Goal: Book appointment/travel/reservation

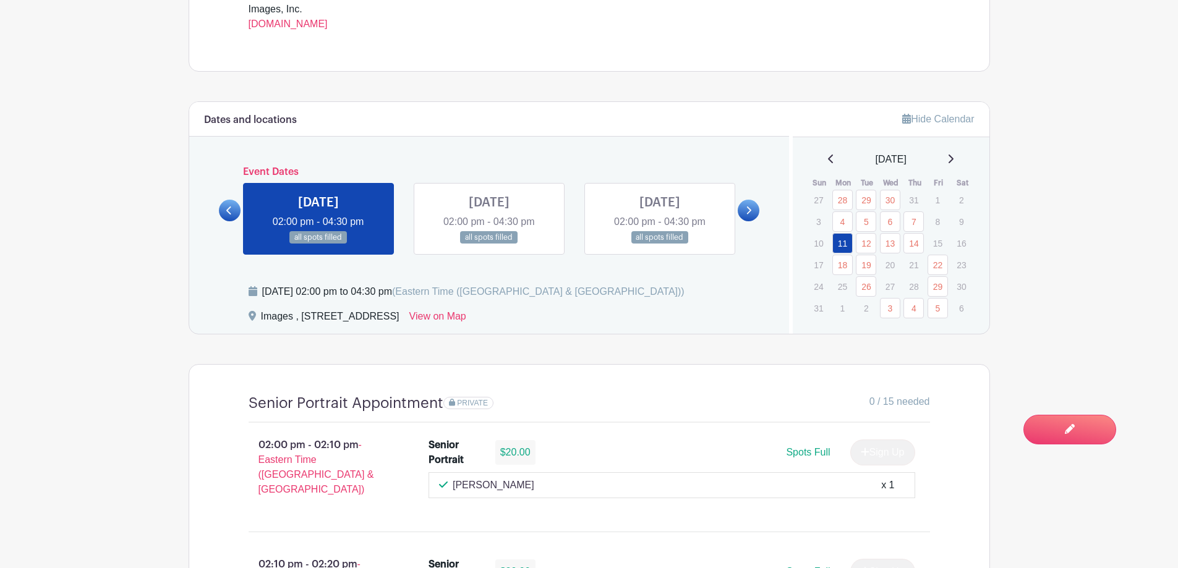
scroll to position [619, 0]
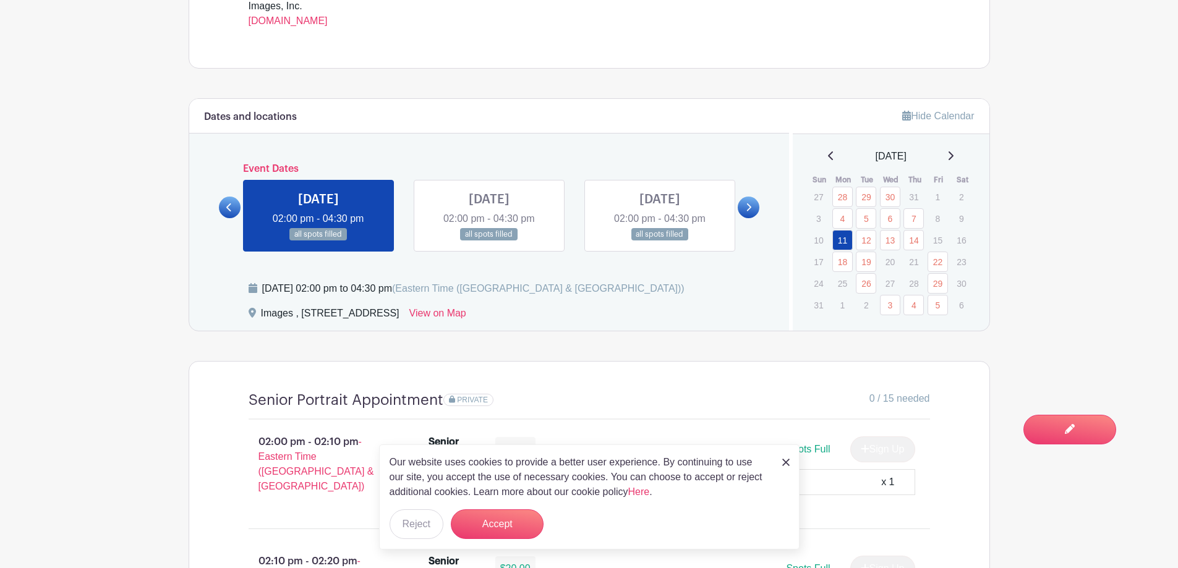
click at [954, 156] on icon at bounding box center [951, 156] width 6 height 10
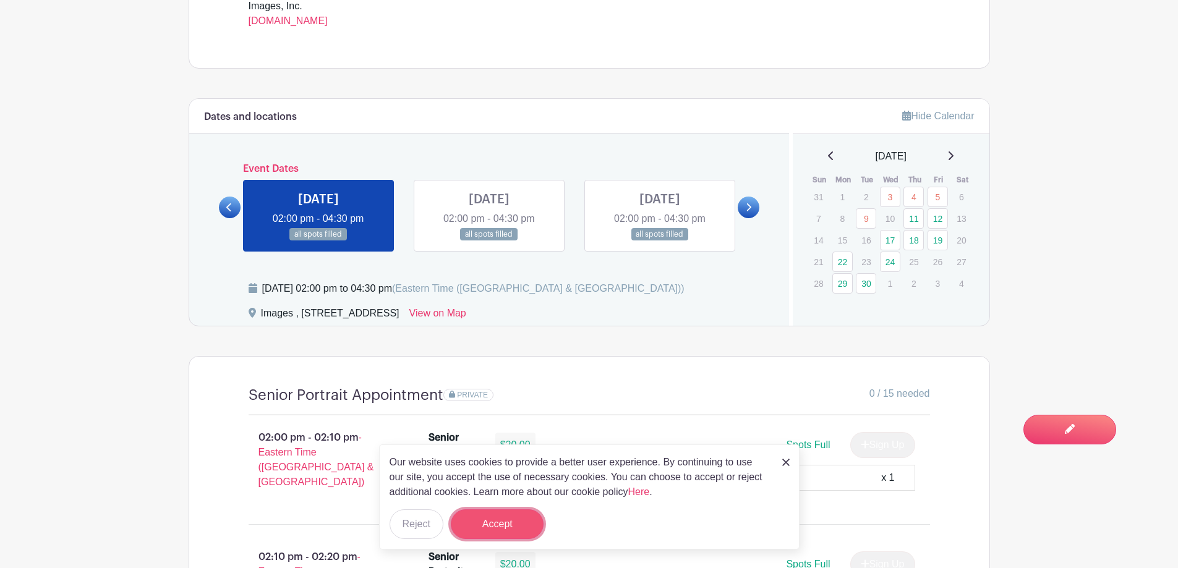
click at [522, 516] on button "Accept" at bounding box center [497, 525] width 93 height 30
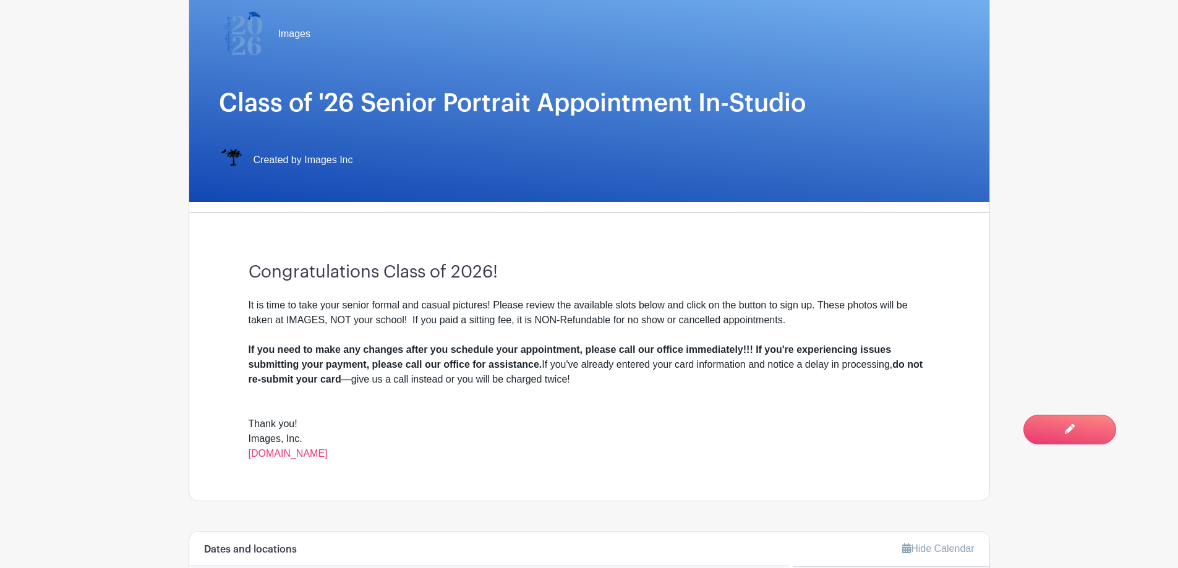
scroll to position [0, 0]
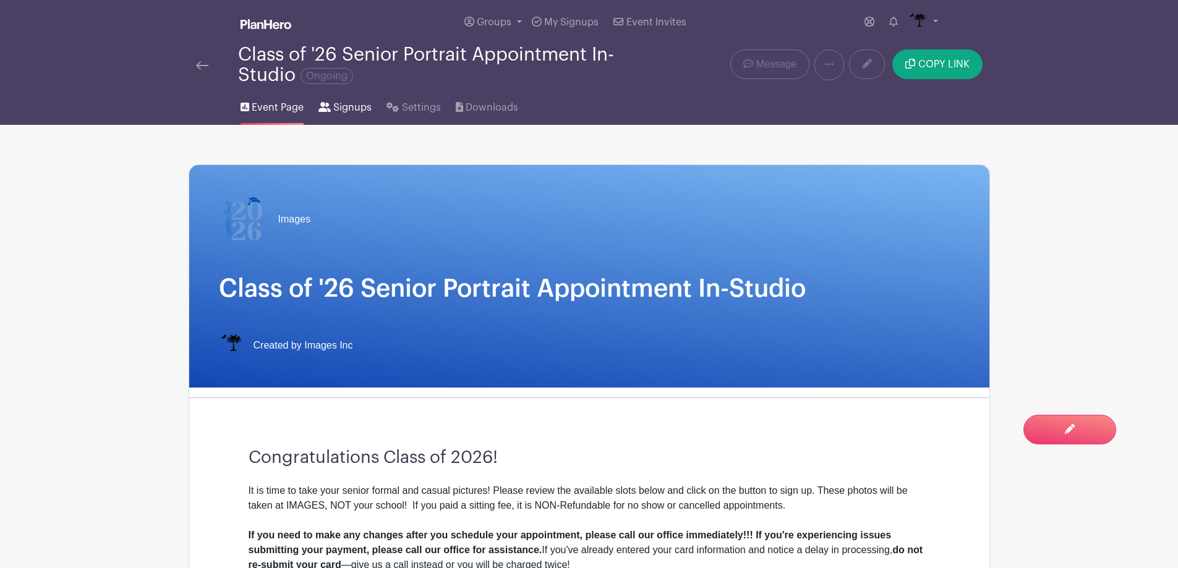
click at [338, 87] on link "Signups" at bounding box center [345, 105] width 53 height 40
click at [346, 111] on span "Signups" at bounding box center [352, 107] width 38 height 15
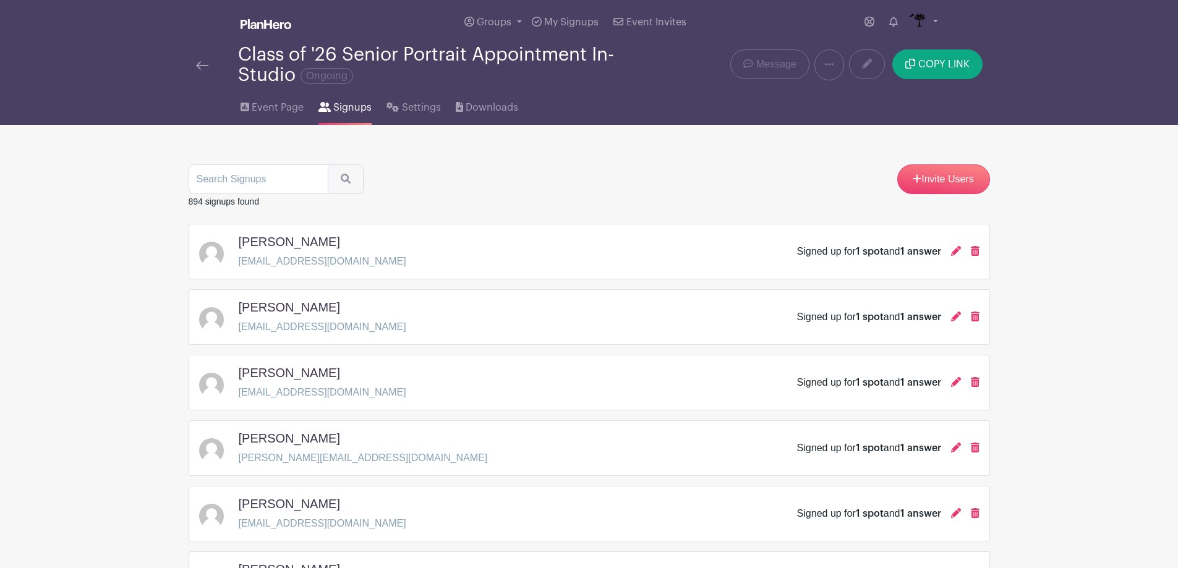
click at [199, 64] on img at bounding box center [202, 65] width 12 height 9
click at [312, 181] on input "search" at bounding box center [259, 180] width 140 height 30
type input "mont"
click at [328, 165] on button "submit" at bounding box center [346, 180] width 36 height 30
click at [346, 179] on div "mont" at bounding box center [276, 180] width 175 height 30
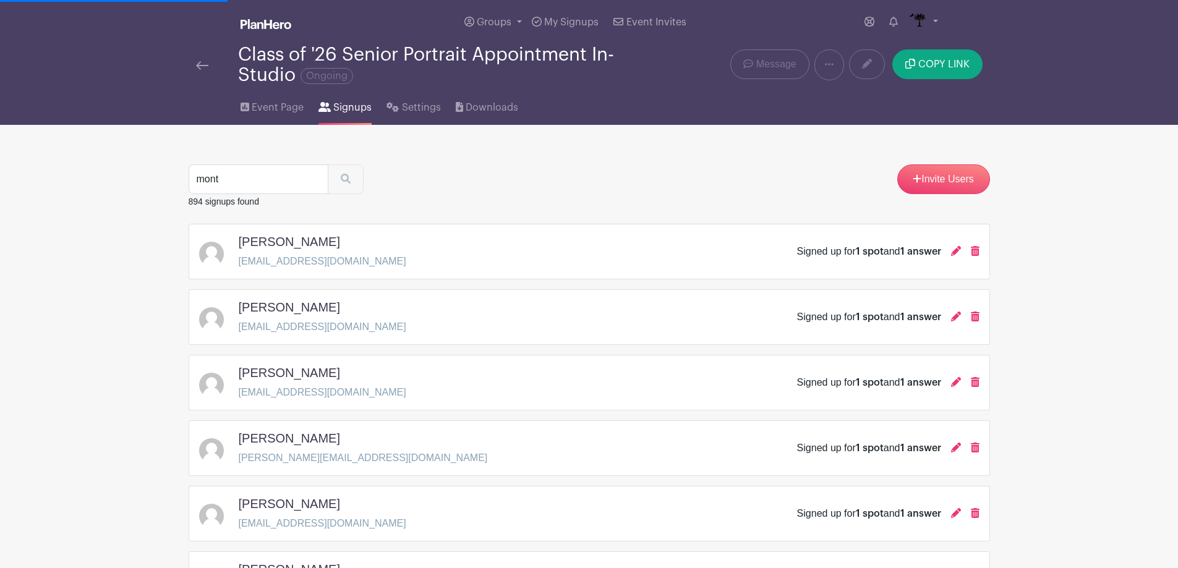
click at [346, 179] on div "mont" at bounding box center [276, 180] width 175 height 30
click at [276, 190] on input "search" at bounding box center [259, 180] width 140 height 30
type input "mont"
click at [328, 165] on button "submit" at bounding box center [346, 180] width 36 height 30
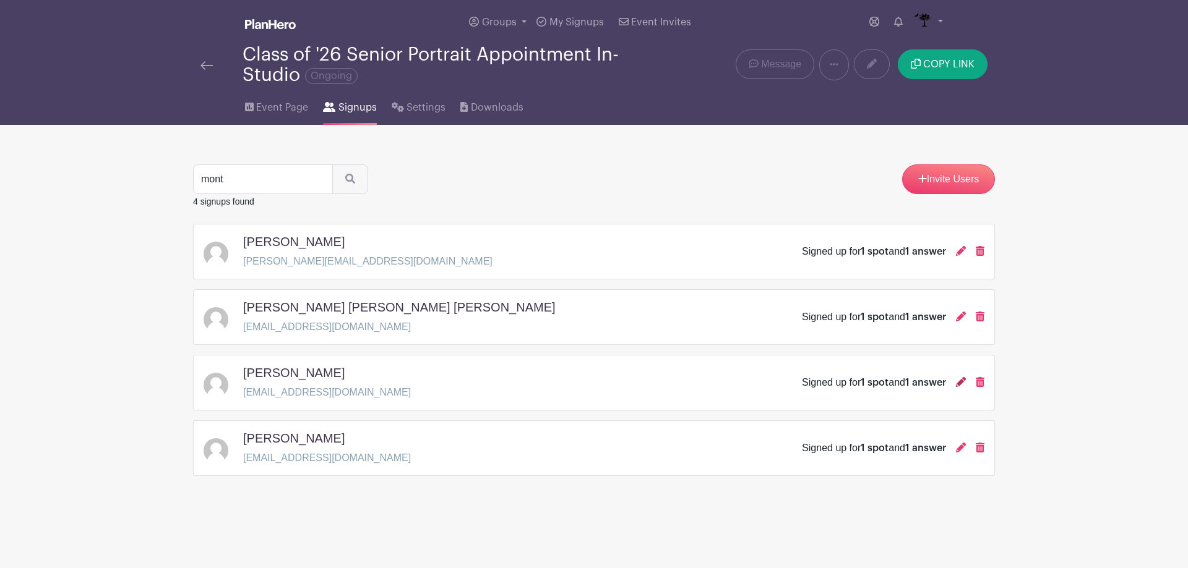
click at [963, 380] on icon at bounding box center [961, 382] width 10 height 10
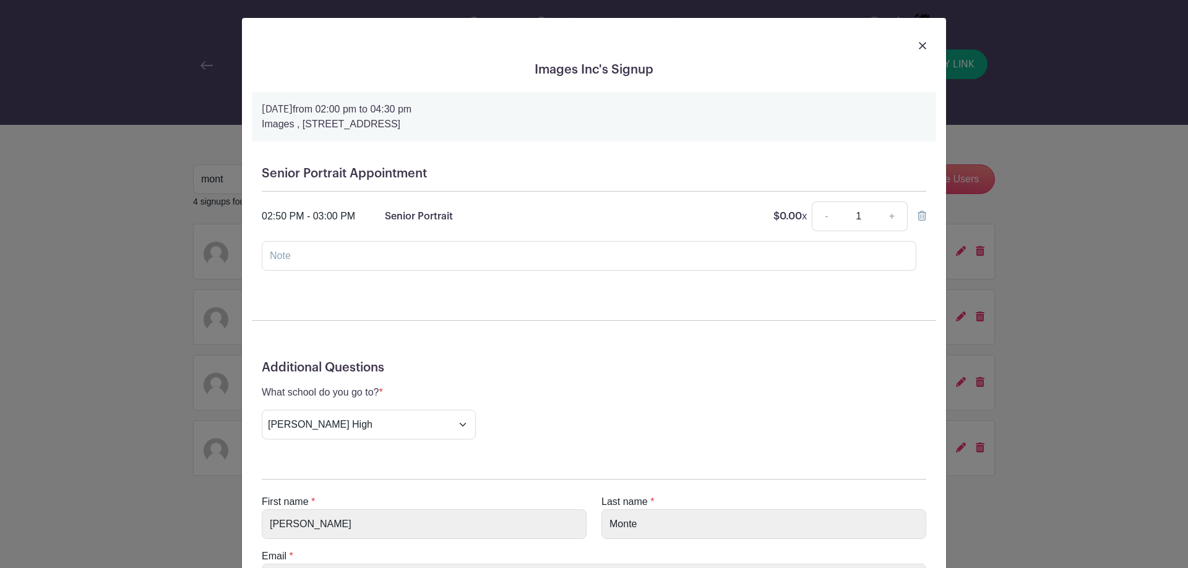
click at [920, 44] on img at bounding box center [922, 45] width 7 height 7
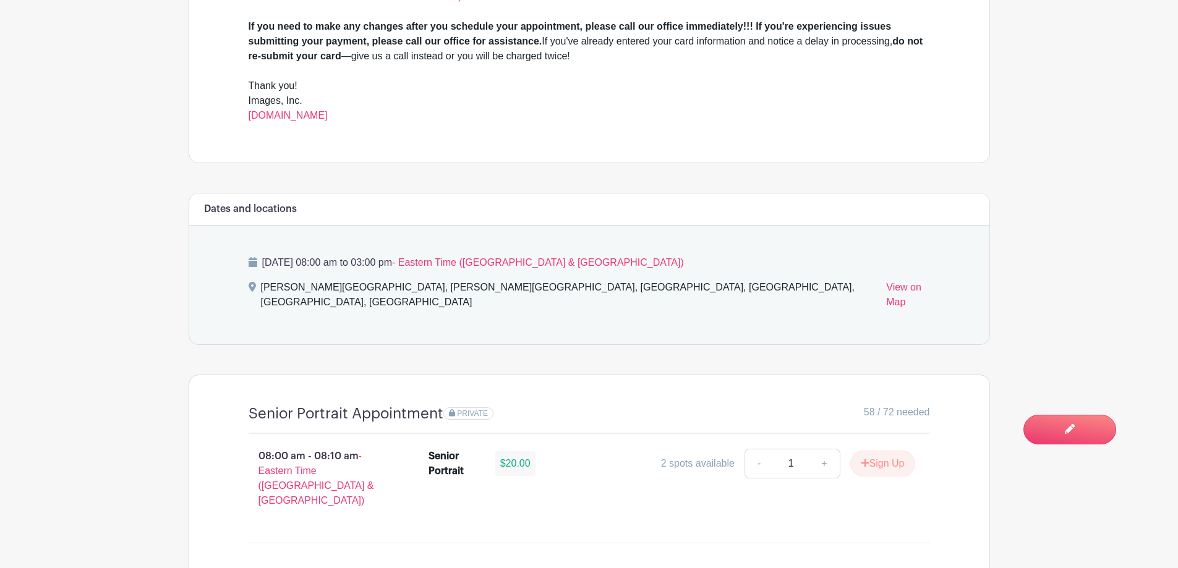
scroll to position [557, 0]
